Goal: Contribute content

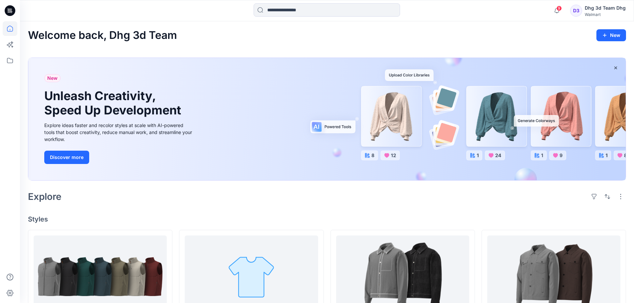
scroll to position [100, 0]
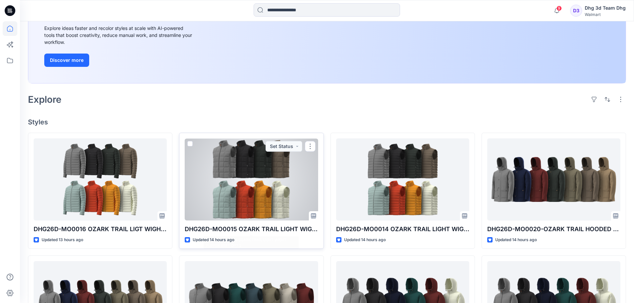
scroll to position [100, 0]
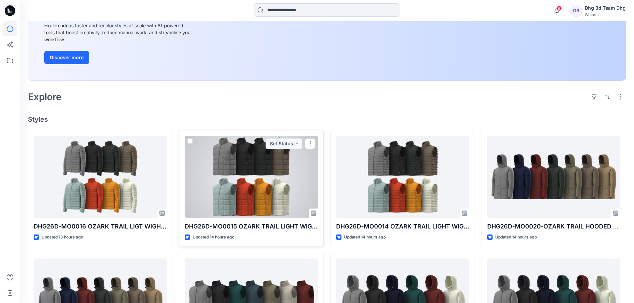
click at [229, 179] on div at bounding box center [251, 177] width 133 height 82
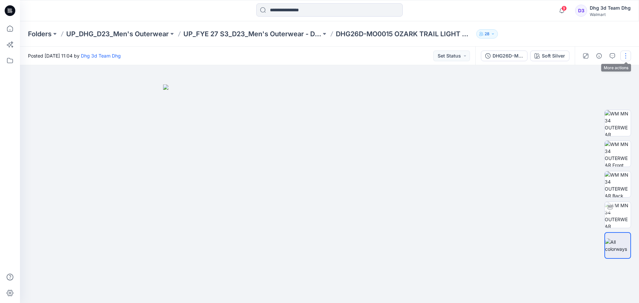
click at [629, 53] on button "button" at bounding box center [625, 56] width 11 height 11
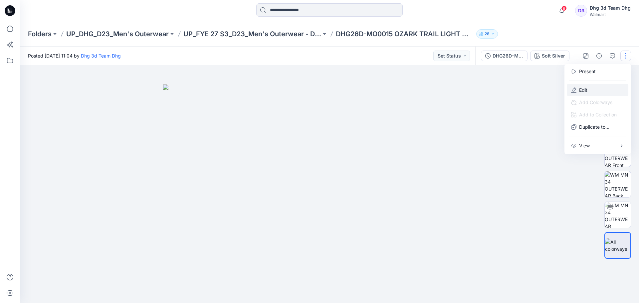
click at [607, 92] on button "Edit" at bounding box center [597, 90] width 61 height 12
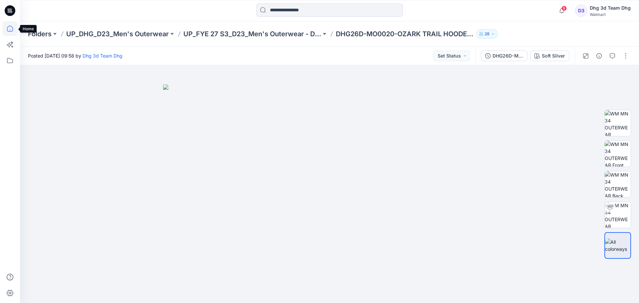
click at [9, 28] on icon at bounding box center [10, 28] width 15 height 15
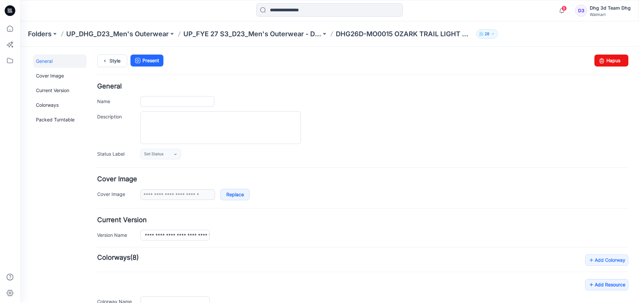
type input "**********"
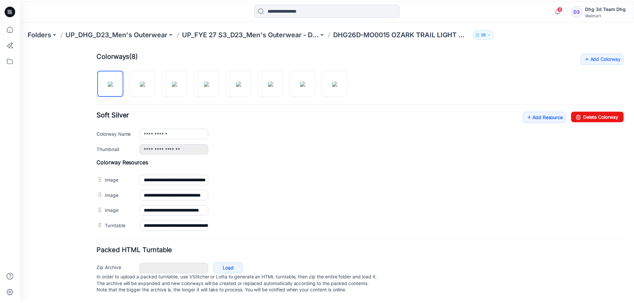
scroll to position [209, 0]
click at [544, 111] on link "Add Resource" at bounding box center [548, 116] width 43 height 11
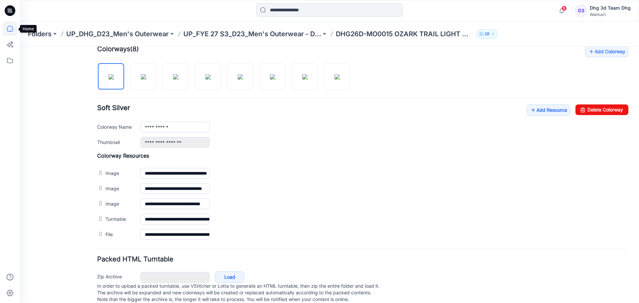
click at [10, 27] on icon at bounding box center [10, 28] width 15 height 15
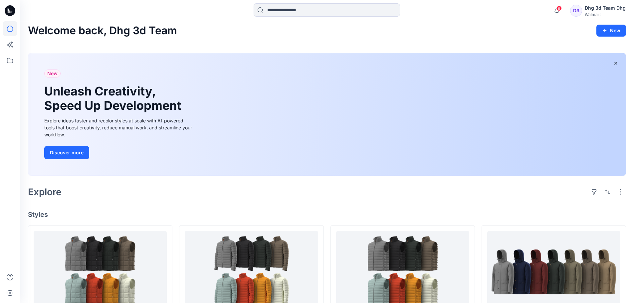
scroll to position [67, 0]
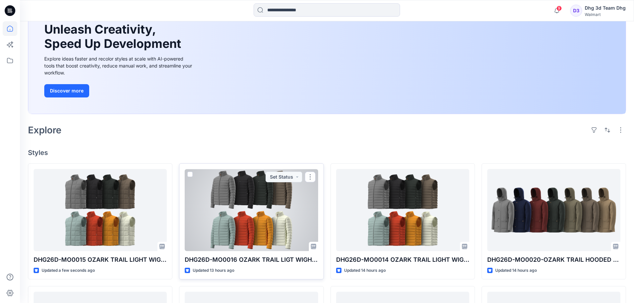
click at [267, 202] on div at bounding box center [251, 210] width 133 height 82
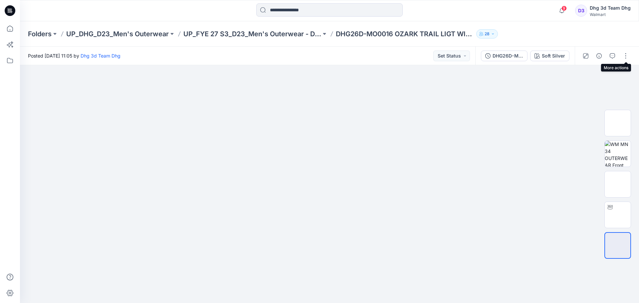
drag, startPoint x: 624, startPoint y: 56, endPoint x: 621, endPoint y: 62, distance: 6.9
click at [624, 56] on button "button" at bounding box center [625, 56] width 11 height 11
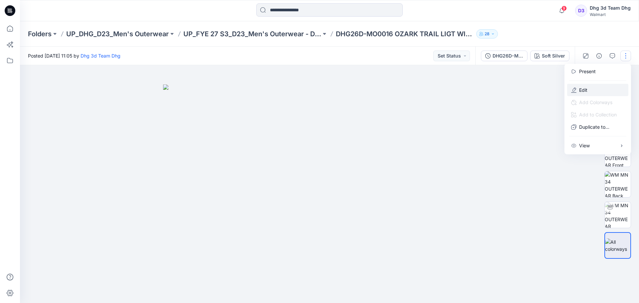
click at [608, 89] on button "Edit" at bounding box center [597, 90] width 61 height 12
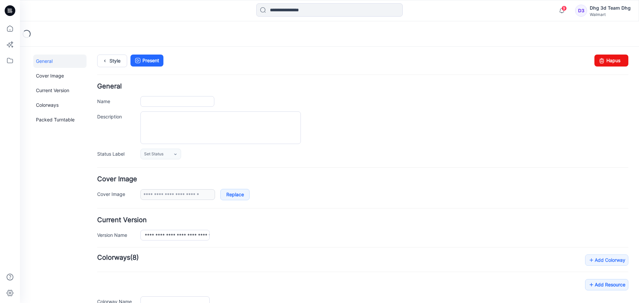
type input "**********"
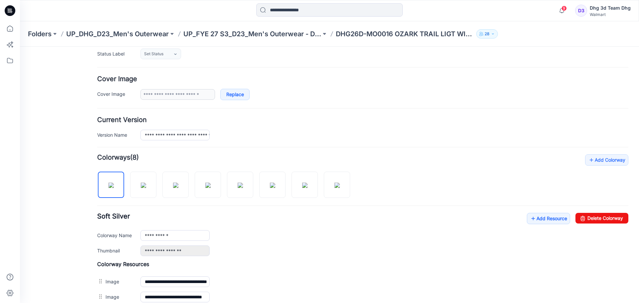
scroll to position [133, 0]
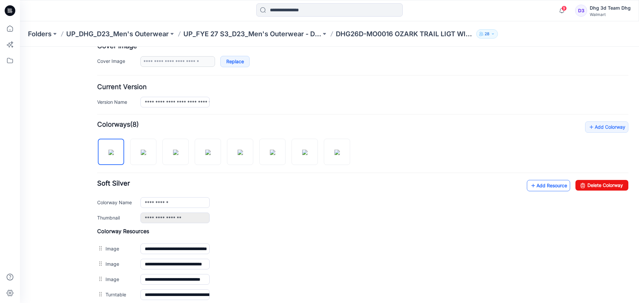
click at [537, 184] on link "Add Resource" at bounding box center [548, 185] width 43 height 11
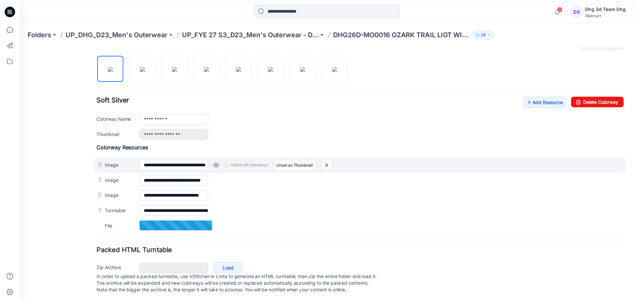
scroll to position [224, 0]
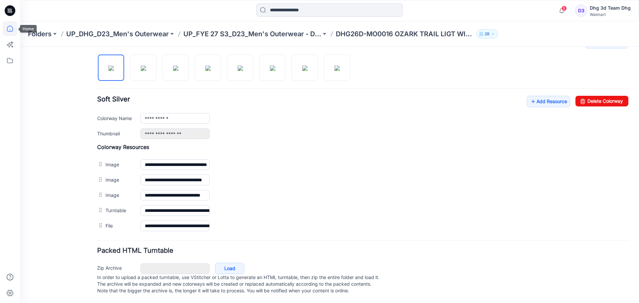
click at [11, 27] on icon at bounding box center [10, 28] width 15 height 15
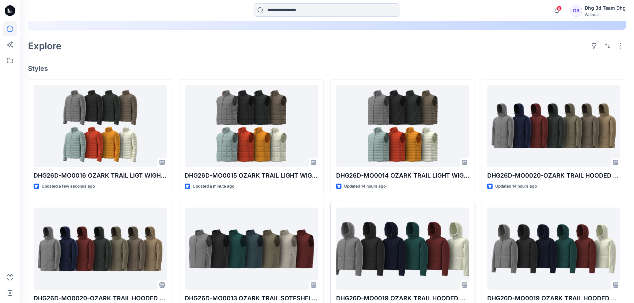
scroll to position [166, 0]
